Goal: Task Accomplishment & Management: Complete application form

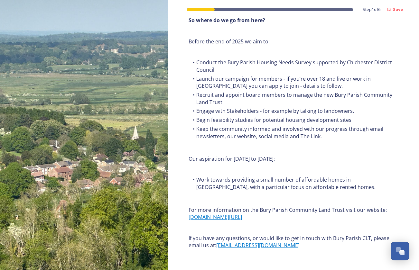
scroll to position [761, 0]
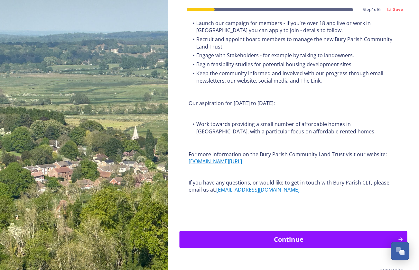
click at [315, 235] on div "Continue" at bounding box center [288, 240] width 211 height 10
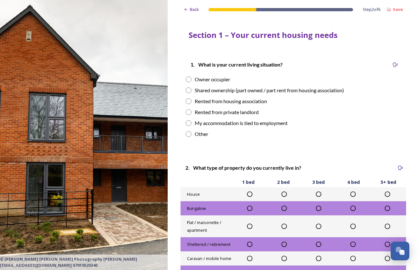
click at [188, 134] on input "radio" at bounding box center [189, 134] width 6 height 6
radio input "true"
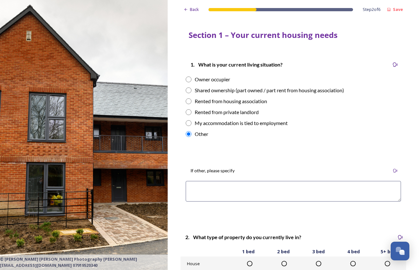
click at [232, 189] on textarea at bounding box center [293, 191] width 215 height 21
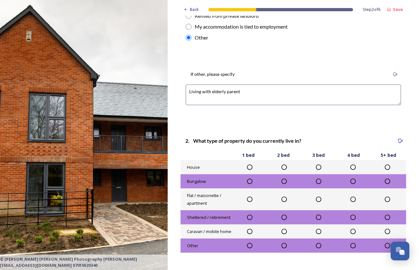
scroll to position [96, 0]
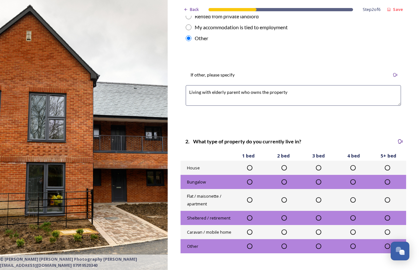
click at [201, 92] on textarea "Living with elderly parent who owns the property" at bounding box center [293, 95] width 215 height 21
drag, startPoint x: 211, startPoint y: 91, endPoint x: 202, endPoint y: 92, distance: 9.4
click at [202, 92] on textarea "Living with elderly parent who owns the property" at bounding box center [293, 95] width 215 height 21
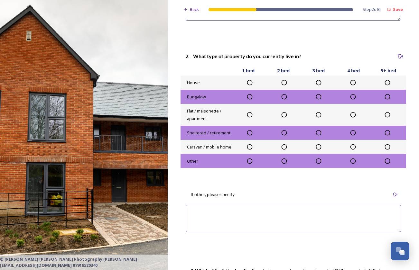
scroll to position [175, 0]
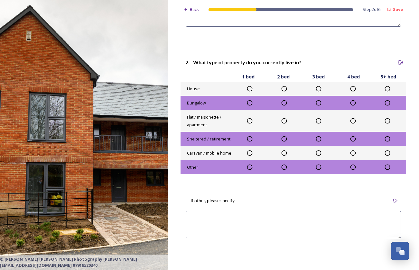
type textarea "Living with elderly parent who owns the property"
click at [250, 102] on icon at bounding box center [250, 103] width 6 height 6
click at [232, 222] on textarea at bounding box center [293, 224] width 215 height 27
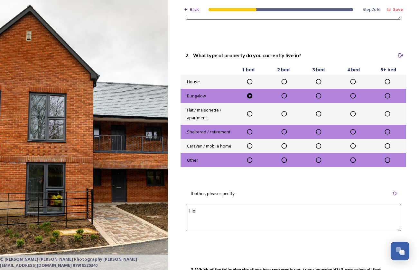
type textarea "H"
type textarea "M"
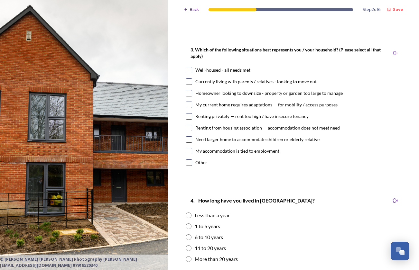
scroll to position [401, 0]
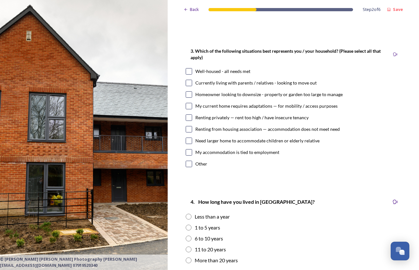
type textarea "It's a granny annex in my dad's garden. He has a 4 bedroom house."
click at [189, 83] on input "checkbox" at bounding box center [189, 83] width 6 height 6
checkbox input "true"
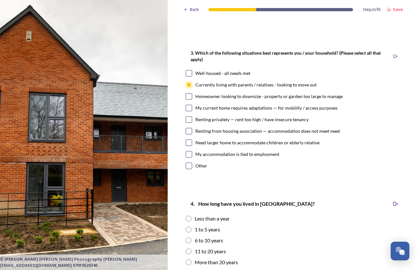
scroll to position [400, 0]
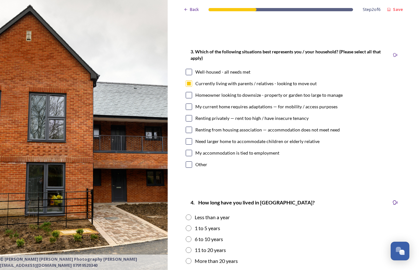
click at [188, 162] on input "checkbox" at bounding box center [189, 165] width 6 height 6
checkbox input "true"
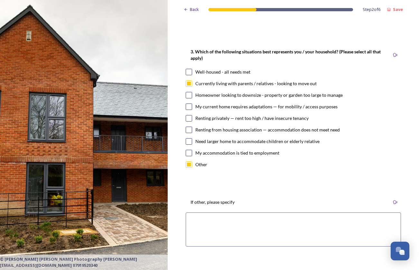
click at [205, 222] on textarea at bounding box center [293, 230] width 215 height 34
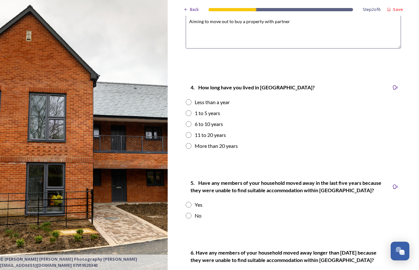
scroll to position [597, 0]
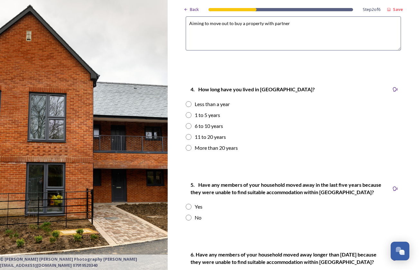
type textarea "Aiming to move out to buy a property with partner"
click at [190, 145] on input "radio" at bounding box center [189, 148] width 6 height 6
radio input "true"
click at [188, 204] on input "radio" at bounding box center [189, 207] width 6 height 6
radio input "true"
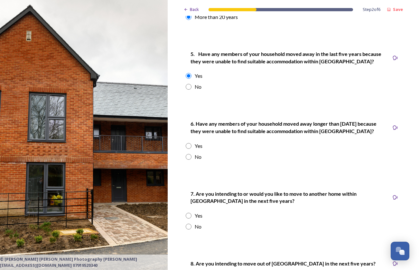
scroll to position [730, 0]
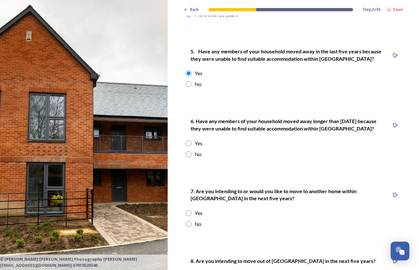
click at [186, 141] on input "radio" at bounding box center [189, 144] width 6 height 6
radio input "true"
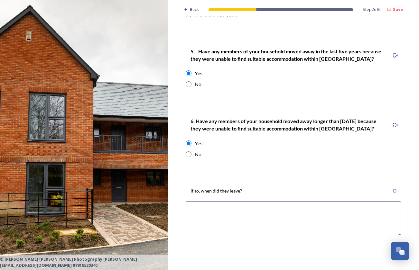
click at [246, 209] on textarea at bounding box center [293, 218] width 215 height 34
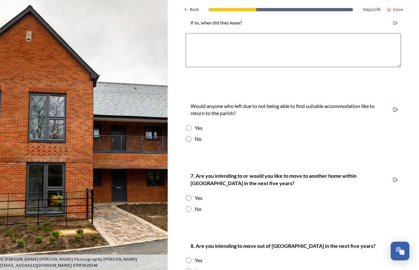
scroll to position [898, 0]
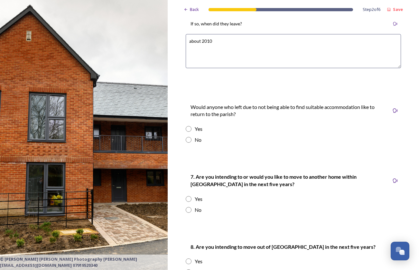
type textarea "about 2010"
click at [189, 126] on input "radio" at bounding box center [189, 129] width 6 height 6
radio input "true"
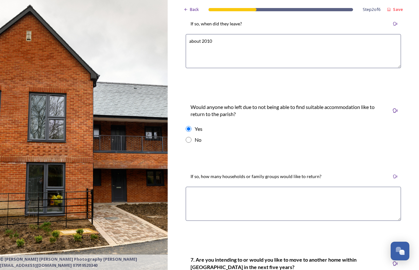
click at [296, 193] on textarea at bounding box center [293, 204] width 215 height 34
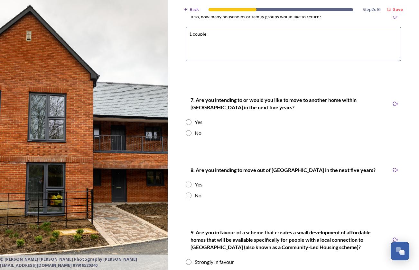
scroll to position [1057, 0]
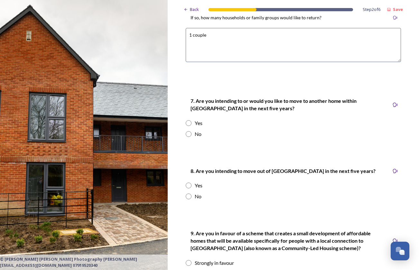
click at [192, 31] on textarea "1 couple" at bounding box center [293, 45] width 215 height 34
type textarea "1 couple"
click at [188, 120] on input "radio" at bounding box center [189, 123] width 6 height 6
radio input "true"
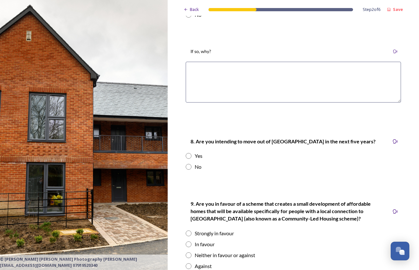
scroll to position [1177, 0]
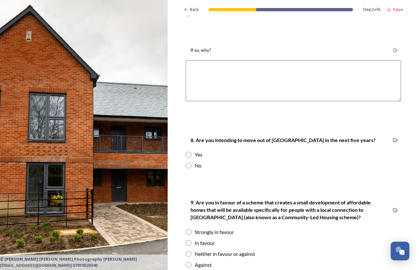
click at [188, 163] on input "radio" at bounding box center [189, 166] width 6 height 6
radio input "true"
click at [188, 152] on input "radio" at bounding box center [189, 155] width 6 height 6
radio input "true"
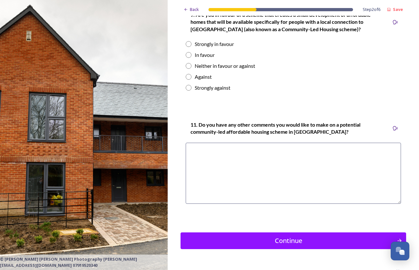
scroll to position [1462, 0]
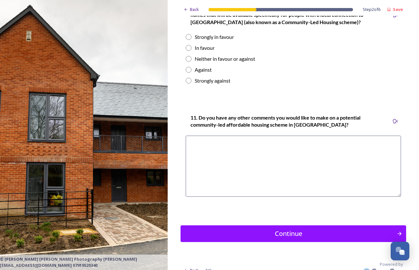
click at [190, 34] on input "radio" at bounding box center [189, 37] width 6 height 6
radio input "true"
click at [259, 229] on div "Continue" at bounding box center [288, 234] width 211 height 10
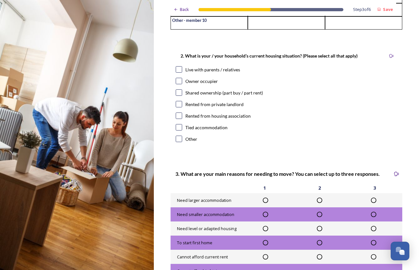
scroll to position [187, 0]
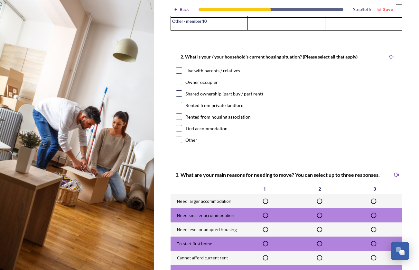
click at [177, 74] on input "checkbox" at bounding box center [179, 70] width 6 height 6
checkbox input "true"
click at [179, 92] on div "2. What is your / your household’s current housing situation? (Please select al…" at bounding box center [287, 99] width 232 height 105
click at [179, 85] on input "checkbox" at bounding box center [179, 82] width 6 height 6
checkbox input "true"
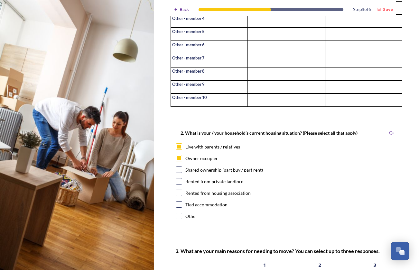
scroll to position [121, 0]
